Goal: Obtain resource: Download file/media

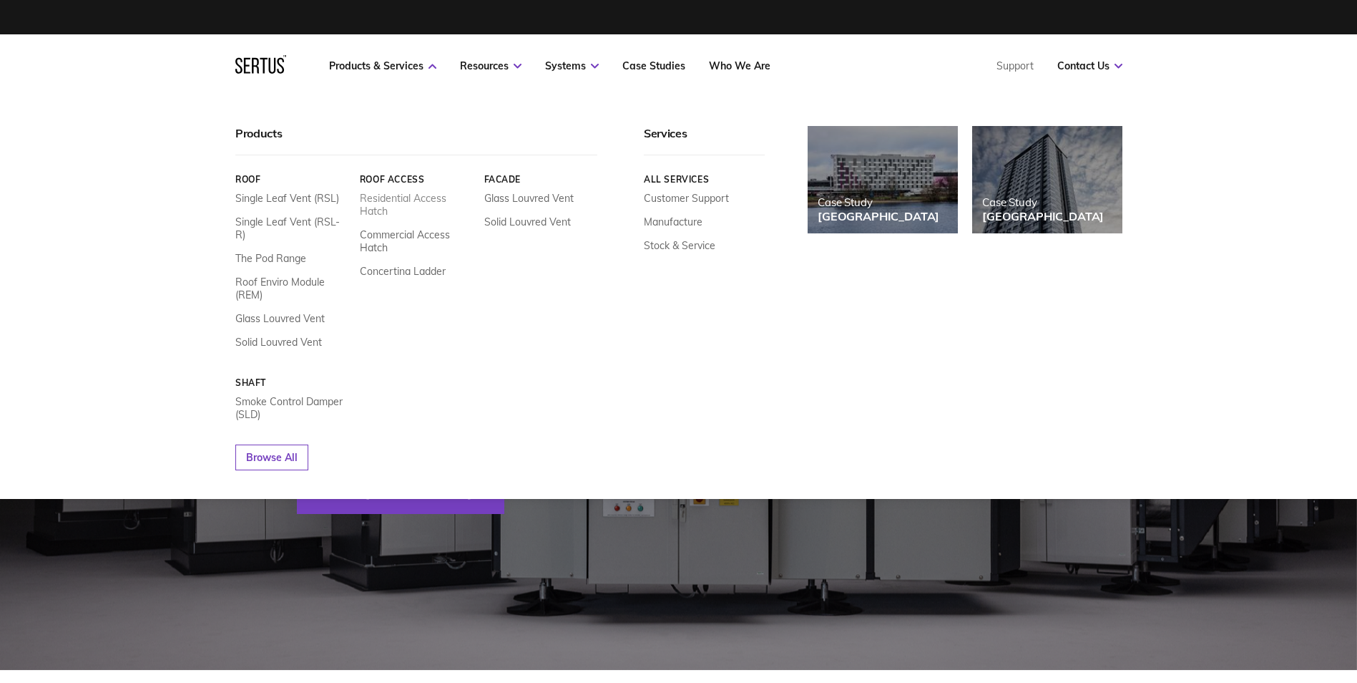
click at [396, 202] on link "Residential Access Hatch" at bounding box center [416, 205] width 114 height 26
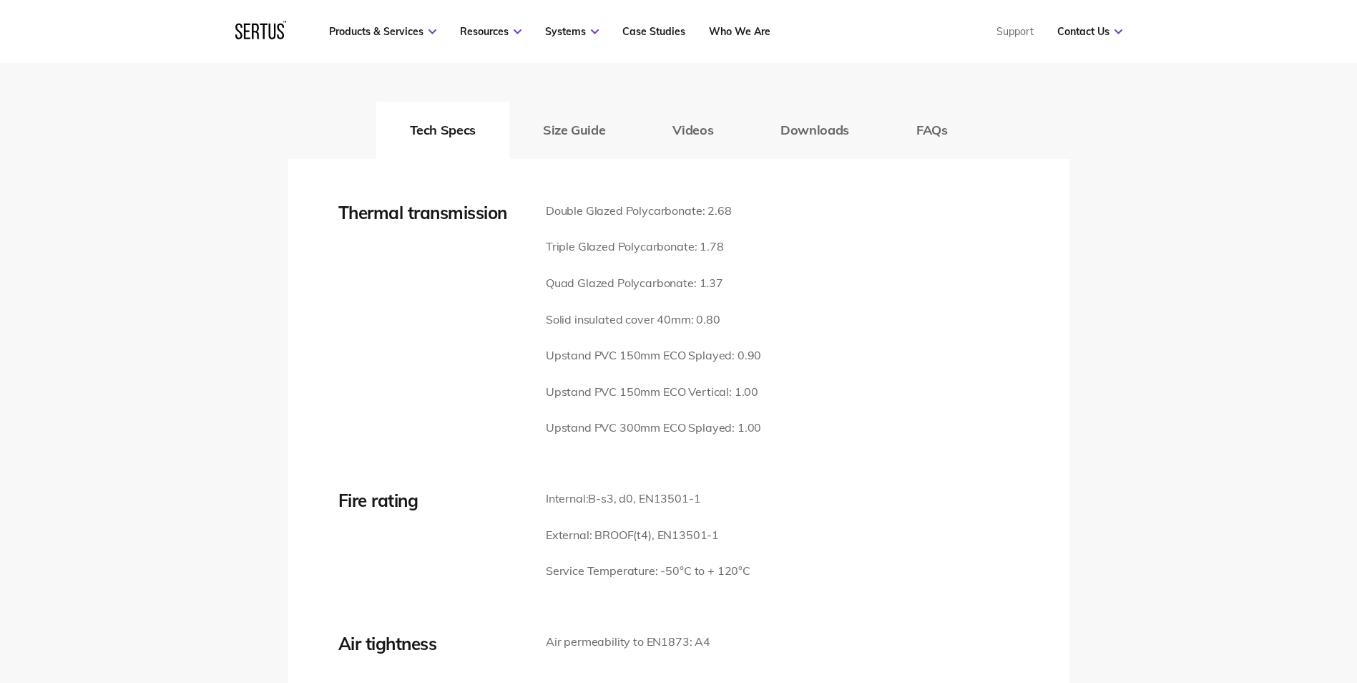
scroll to position [1789, 0]
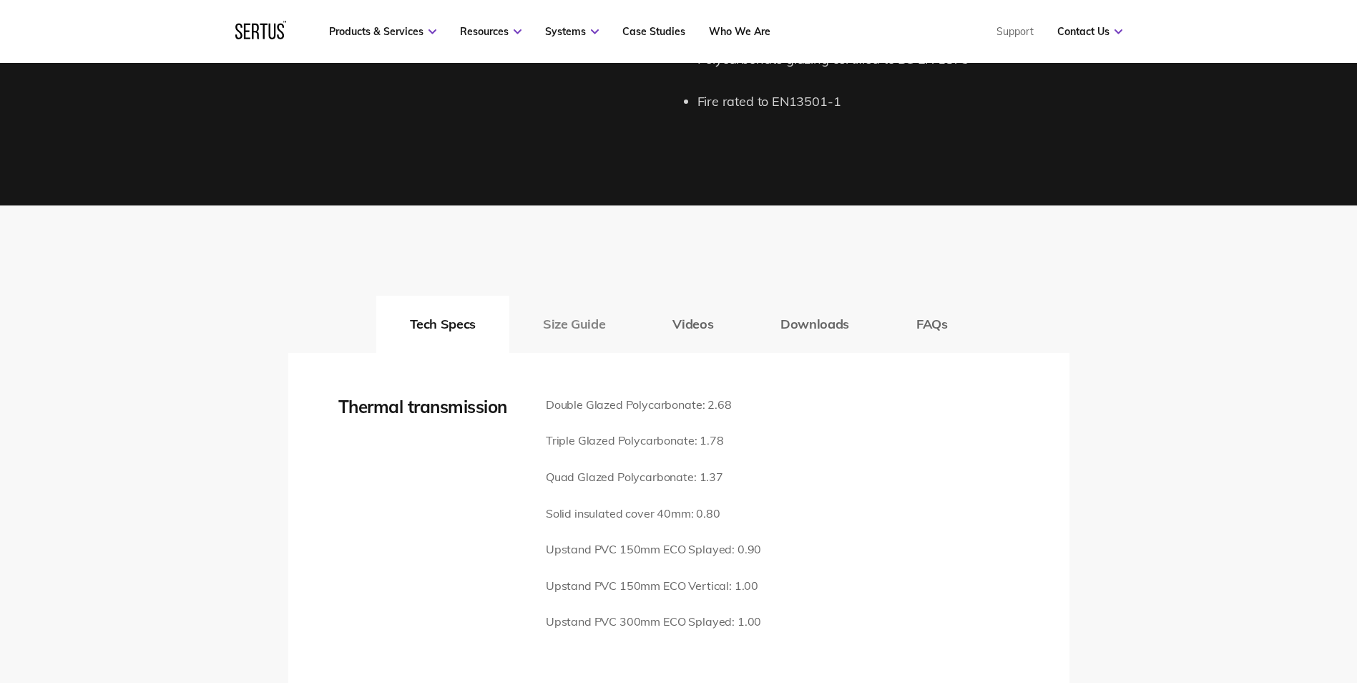
click at [567, 300] on button "Size Guide" at bounding box center [574, 324] width 130 height 57
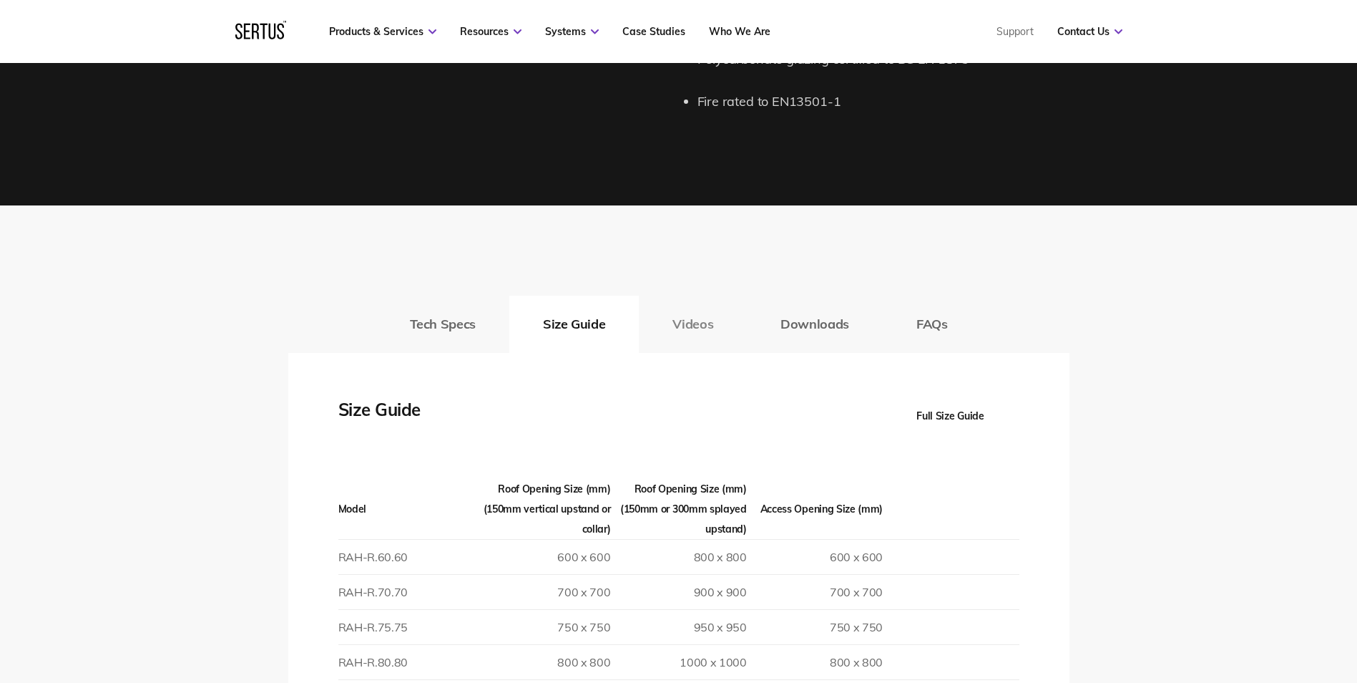
click at [683, 296] on button "Videos" at bounding box center [693, 324] width 108 height 57
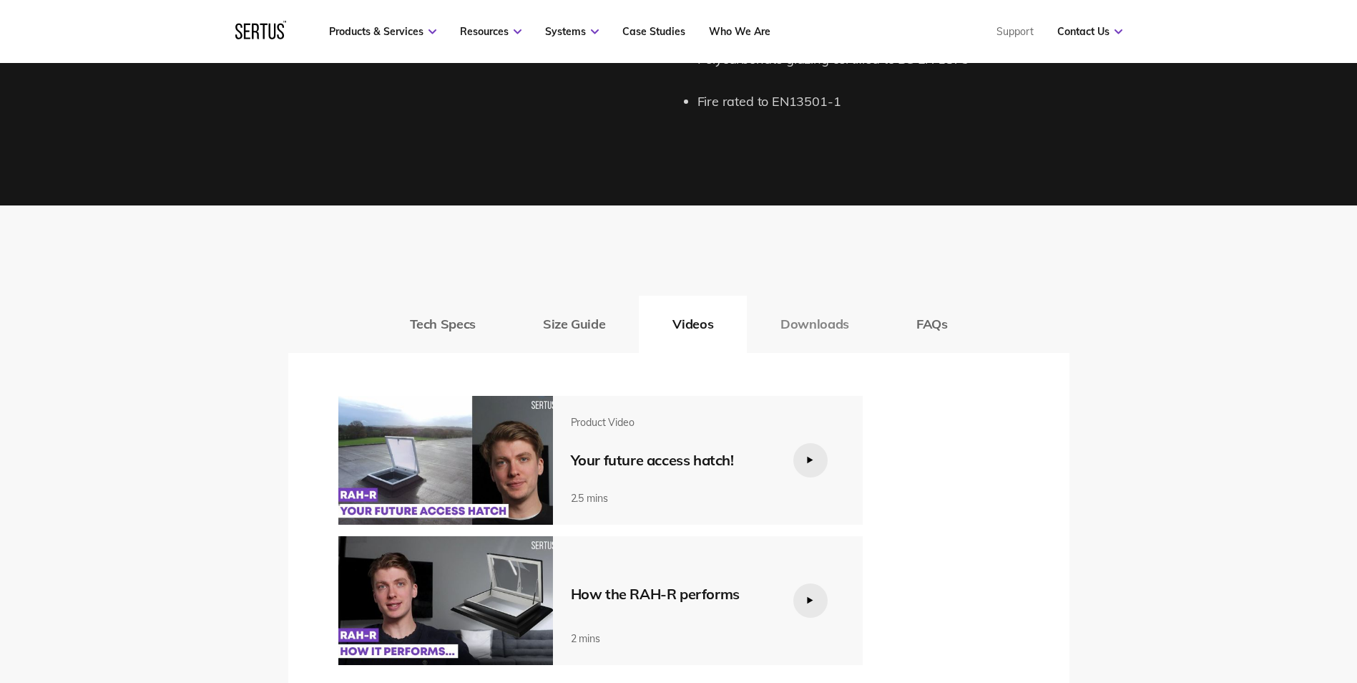
click at [809, 296] on button "Downloads" at bounding box center [815, 324] width 136 height 57
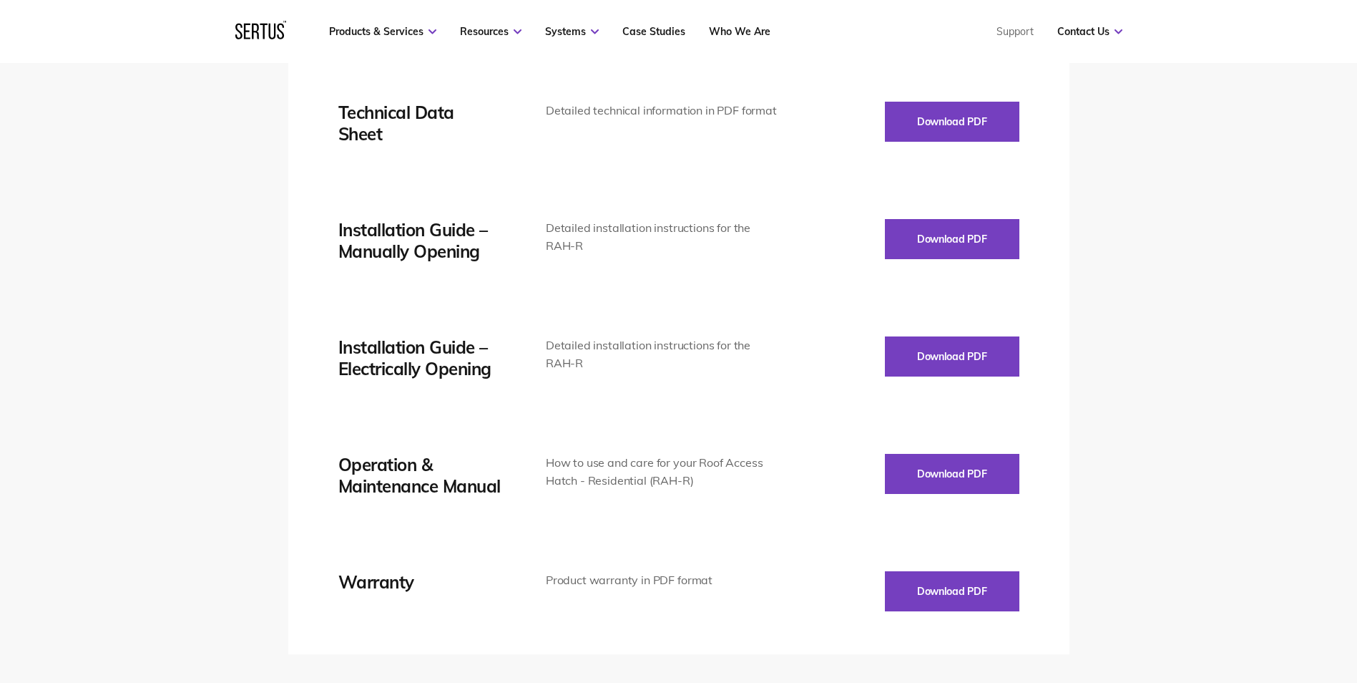
scroll to position [2147, 0]
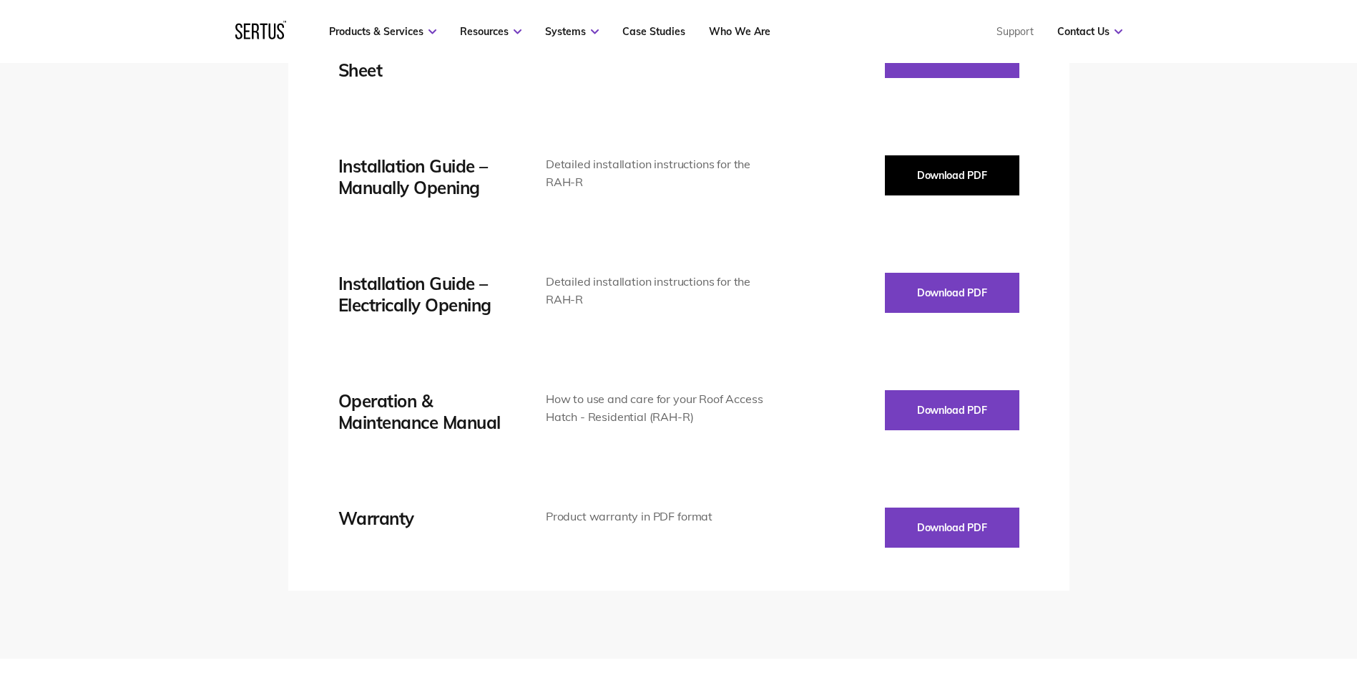
click at [930, 156] on button "Download PDF" at bounding box center [952, 175] width 135 height 40
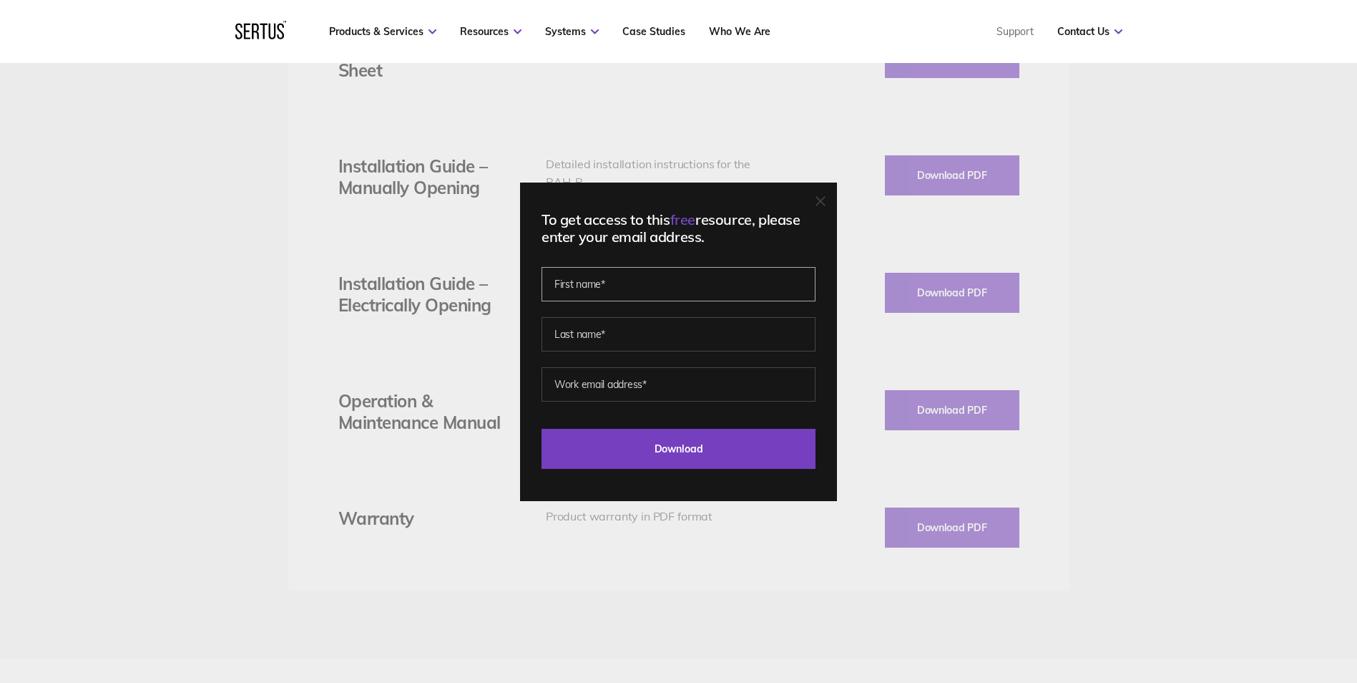
click at [614, 286] on input "text" at bounding box center [679, 284] width 274 height 34
type input "[PERSON_NAME]"
type input "[EMAIL_ADDRESS][DOMAIN_NAME]"
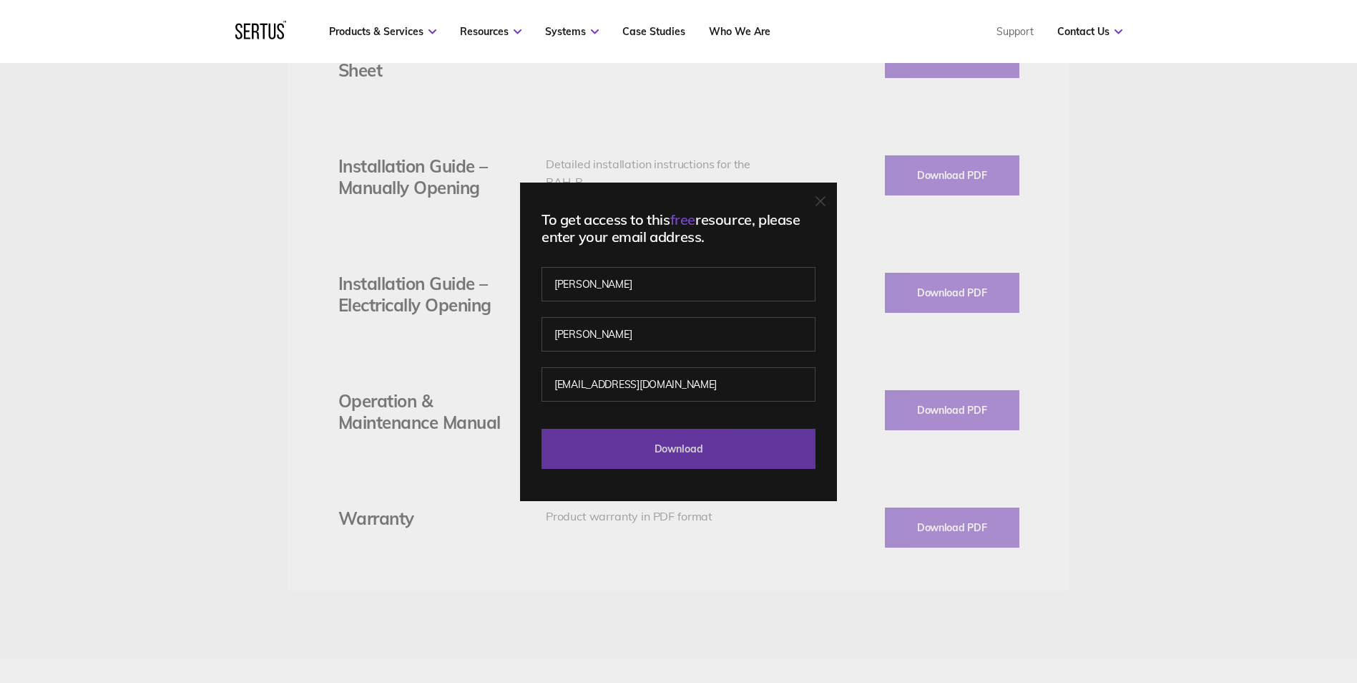
click at [628, 462] on input "Download" at bounding box center [679, 449] width 274 height 40
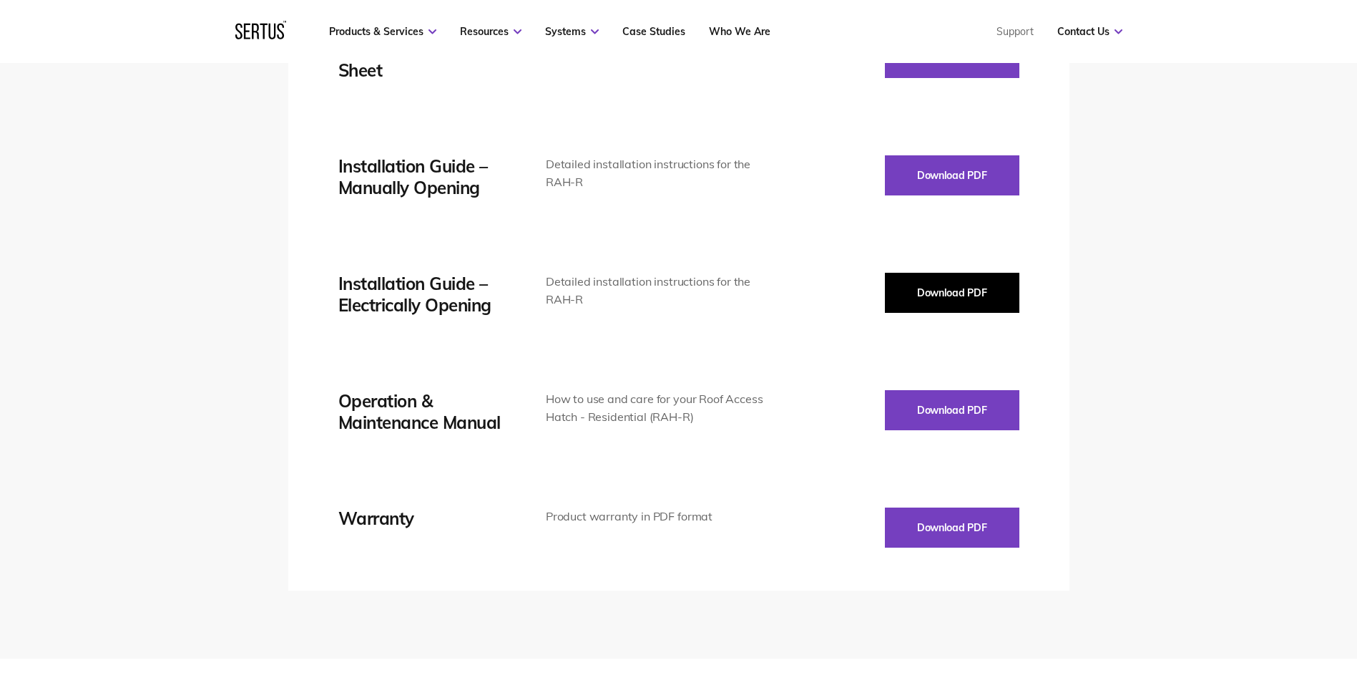
click at [931, 279] on button "Download PDF" at bounding box center [952, 293] width 135 height 40
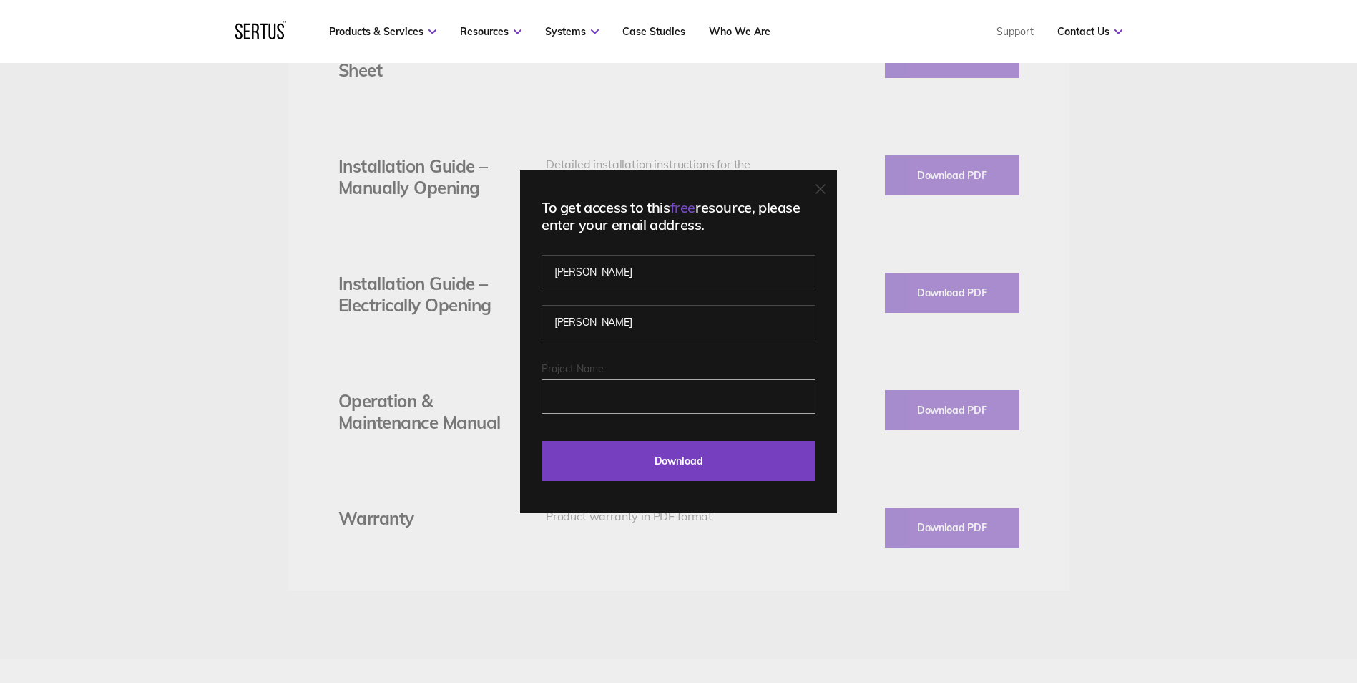
click at [651, 406] on input "Project Name" at bounding box center [679, 396] width 274 height 34
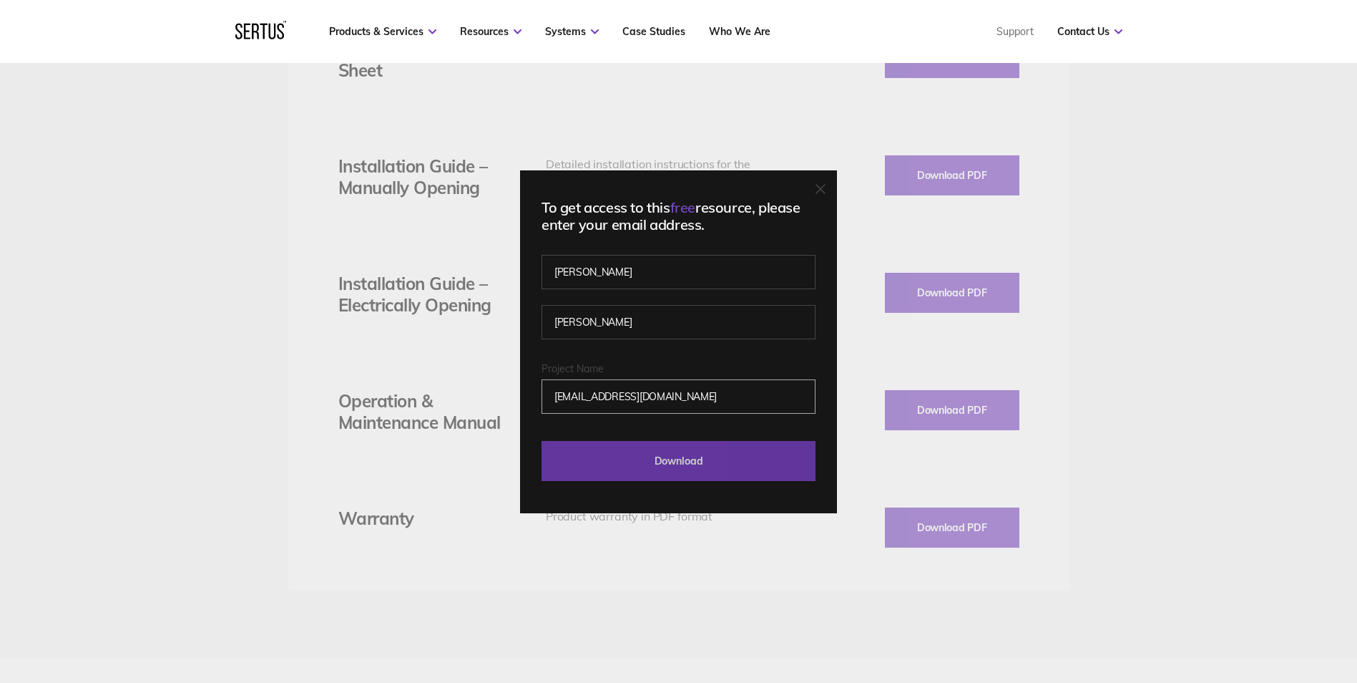
type input "[EMAIL_ADDRESS][DOMAIN_NAME]"
click at [653, 459] on input "Download" at bounding box center [679, 461] width 274 height 40
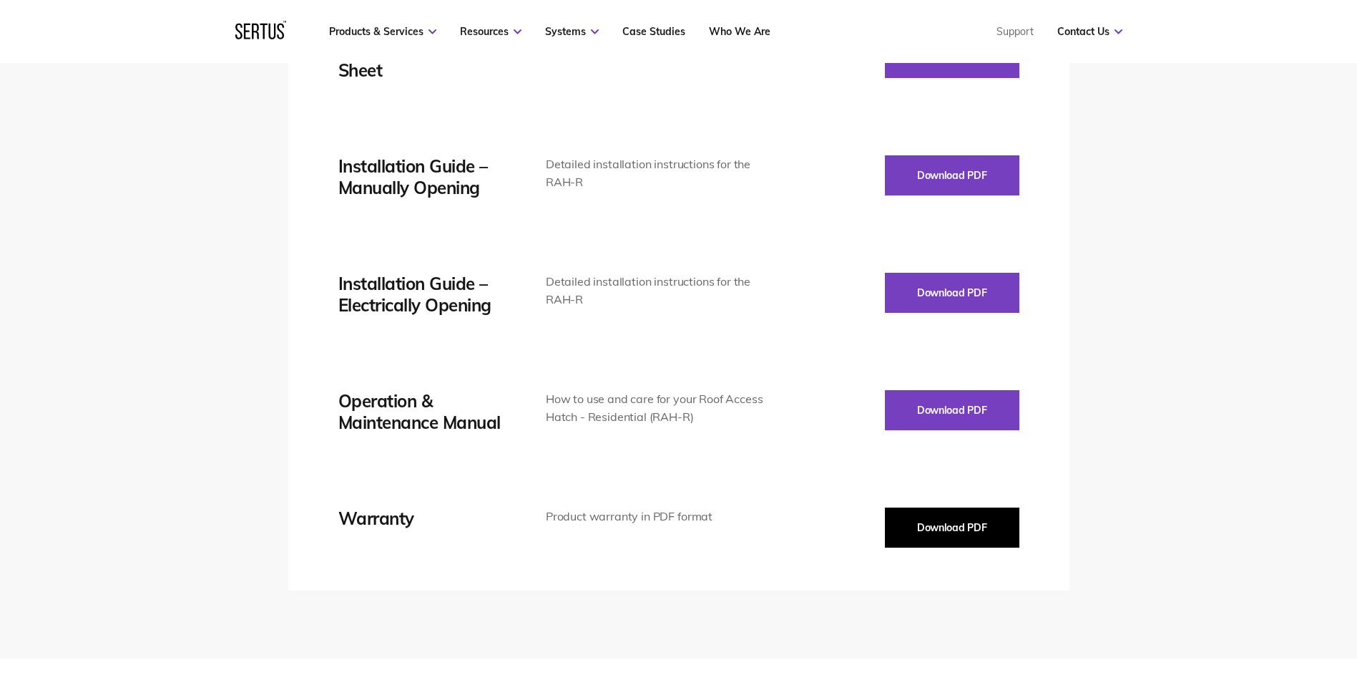
click at [924, 507] on button "Download PDF" at bounding box center [952, 527] width 135 height 40
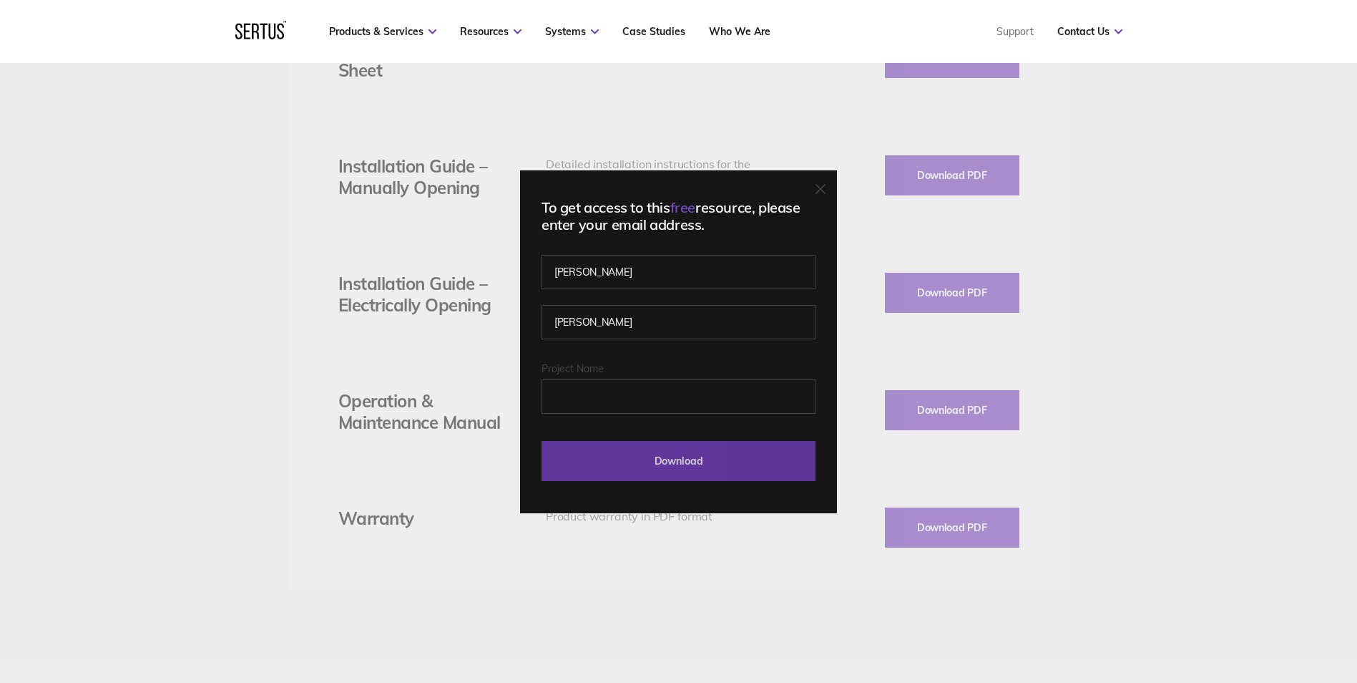
click at [669, 467] on input "Download" at bounding box center [679, 461] width 274 height 40
